Goal: Find specific page/section: Find specific page/section

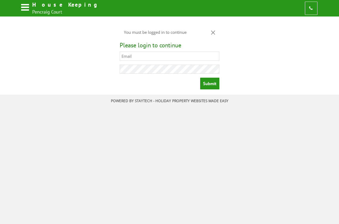
click at [167, 57] on input "text" at bounding box center [169, 56] width 99 height 9
type input "gordon@carrotandwine.co.uk"
click at [204, 84] on input "Submit" at bounding box center [209, 84] width 19 height 12
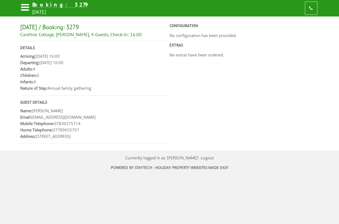
click at [21, 6] on icon at bounding box center [24, 8] width 9 height 13
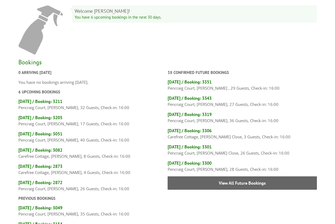
scroll to position [27, 0]
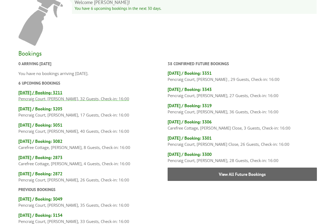
click at [72, 98] on p "Pencraig Court, [PERSON_NAME], 32 Guests, Check-in: 16:00" at bounding box center [92, 99] width 149 height 6
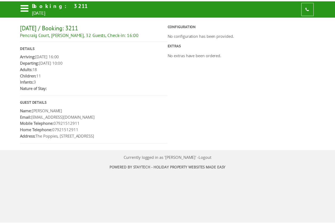
scroll to position [27, 0]
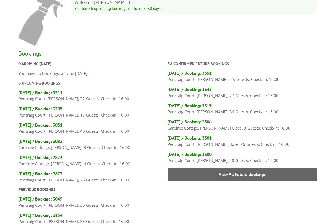
click at [94, 113] on p "Pencraig Court, [PERSON_NAME], 17 Guests, Check-in: 16:00" at bounding box center [92, 115] width 149 height 6
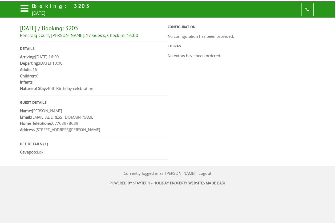
scroll to position [27, 0]
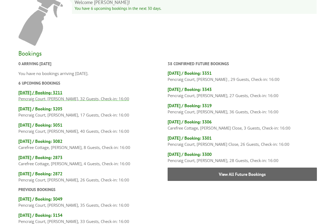
click at [50, 95] on h4 "[DATE] / Booking: 3211" at bounding box center [92, 93] width 149 height 6
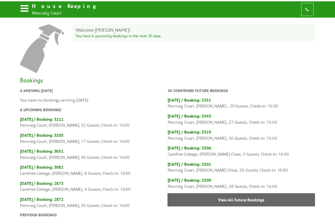
scroll to position [27, 0]
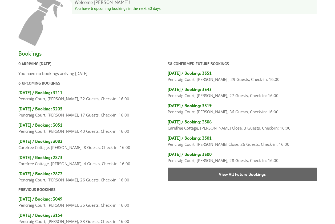
click at [48, 124] on h4 "[DATE] / Booking: 3051" at bounding box center [92, 125] width 149 height 6
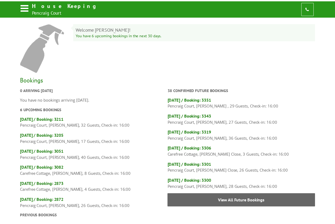
scroll to position [27, 0]
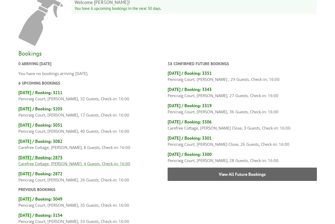
click at [44, 162] on p "Carefree Cottage, [PERSON_NAME], 4 Guests, Check-in: 16:00" at bounding box center [92, 163] width 149 height 6
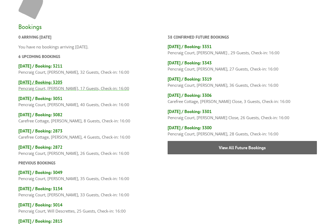
scroll to position [80, 0]
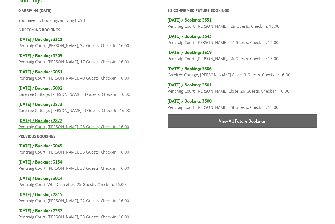
click at [53, 121] on h4 "[DATE] / Booking: 2872" at bounding box center [92, 121] width 149 height 6
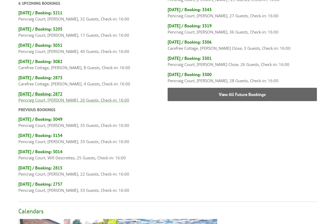
scroll to position [80, 0]
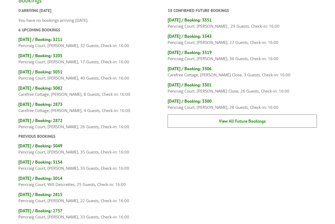
click at [196, 122] on link "View All Future Bookings" at bounding box center [241, 120] width 149 height 13
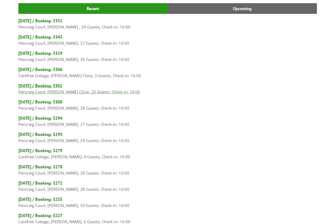
scroll to position [8, 0]
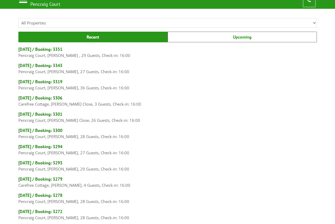
click at [208, 39] on link "Upcoming" at bounding box center [241, 37] width 149 height 11
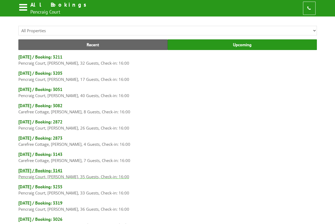
click at [94, 174] on p "Pencraig Court, Debbie Pullen, 35 Guests, Check-in: 16:00" at bounding box center [167, 177] width 298 height 6
click at [56, 124] on h4 "[DATE] / Booking: 2872" at bounding box center [167, 122] width 298 height 6
click at [81, 65] on p "Pencraig Court, [PERSON_NAME], 32 Guests, Check-in: 16:00" at bounding box center [167, 63] width 298 height 6
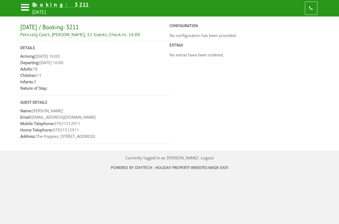
click at [25, 7] on icon at bounding box center [24, 8] width 9 height 13
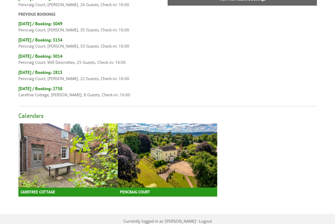
scroll to position [189, 0]
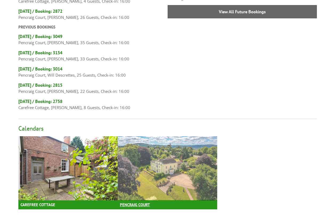
click at [155, 161] on img at bounding box center [167, 168] width 99 height 64
